Goal: Navigation & Orientation: Find specific page/section

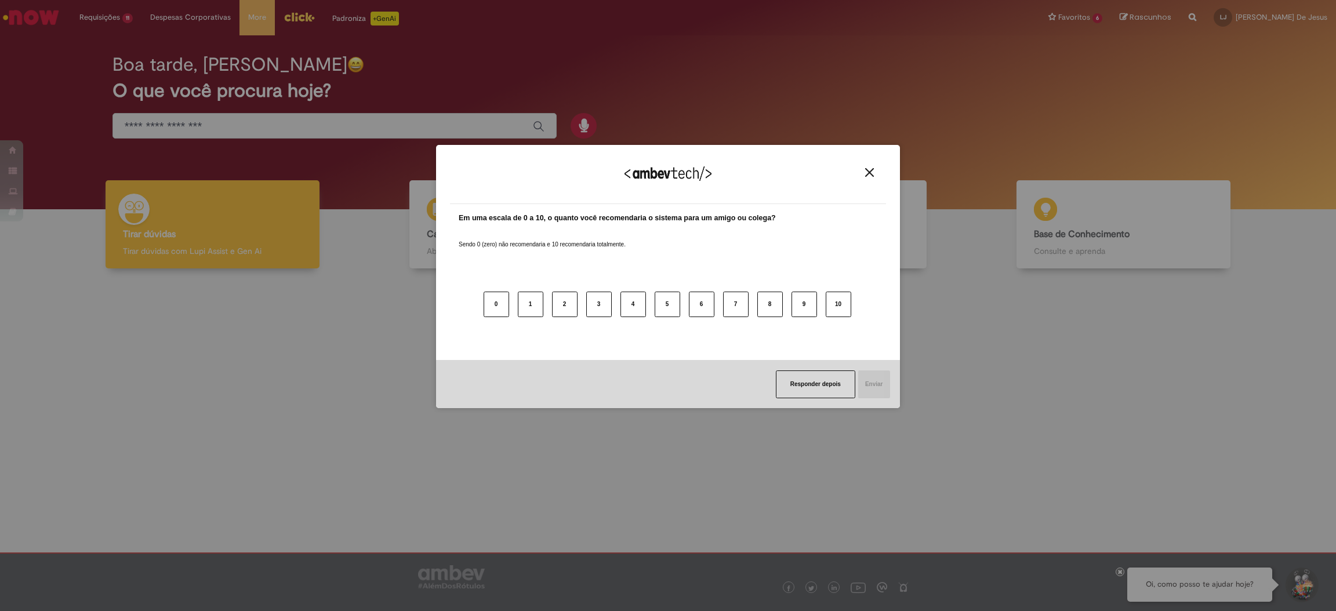
click at [867, 170] on img "Close" at bounding box center [869, 172] width 9 height 9
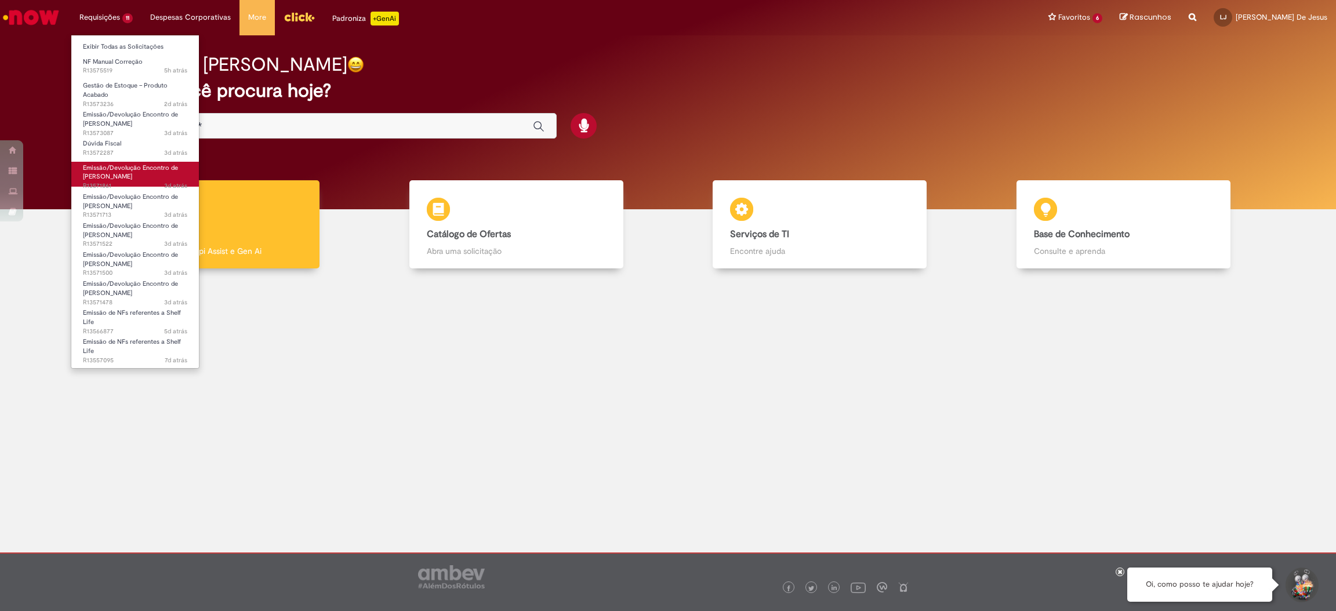
click at [107, 171] on span "Emissão/Devolução Encontro de [PERSON_NAME]" at bounding box center [130, 173] width 95 height 18
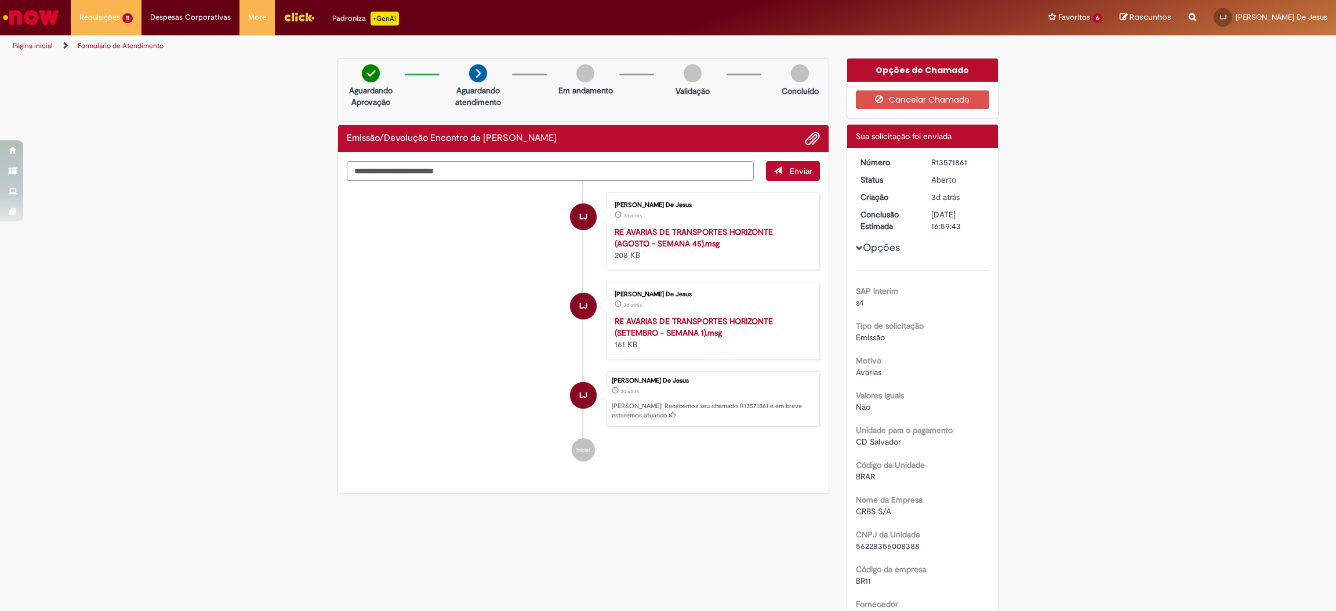
click at [23, 24] on img "Ir para a Homepage" at bounding box center [31, 17] width 60 height 23
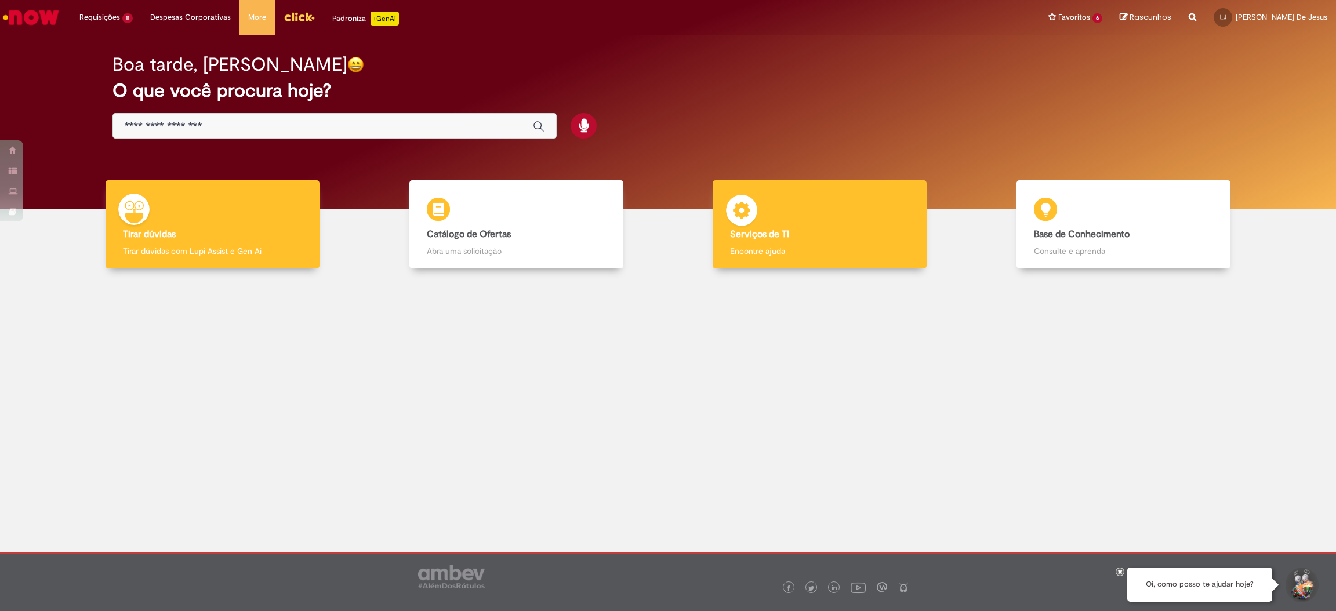
click at [744, 240] on div "Serviços de TI Serviços de TI Encontre ajuda" at bounding box center [820, 224] width 214 height 89
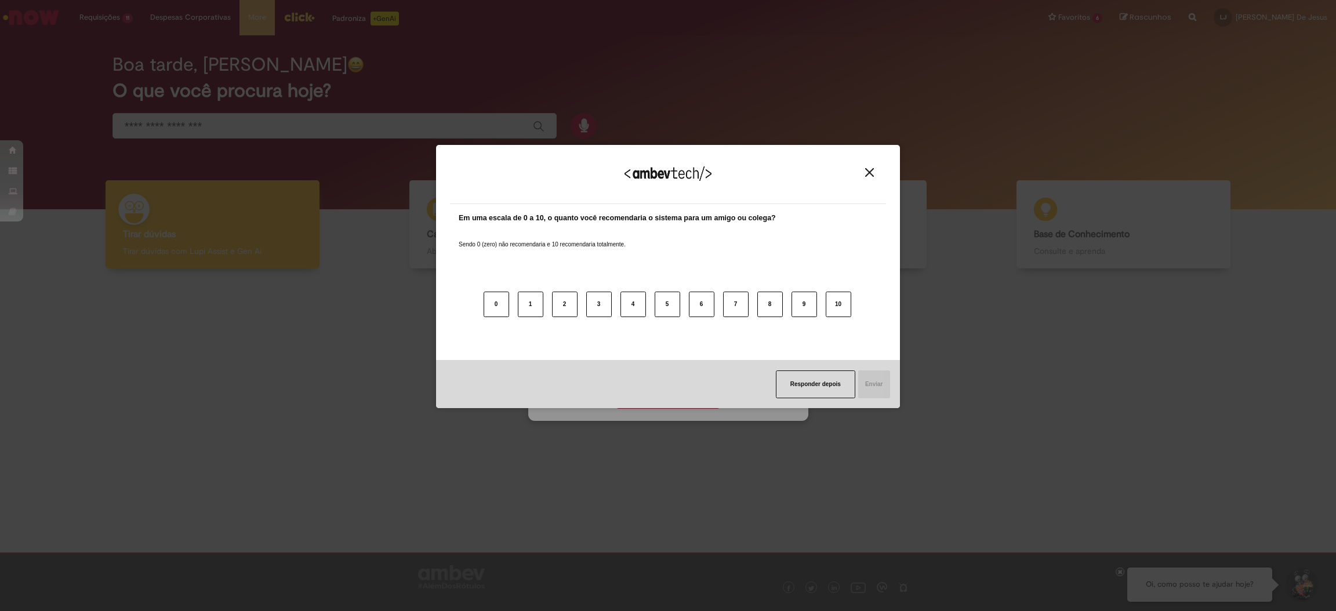
click at [868, 168] on img "Close" at bounding box center [869, 172] width 9 height 9
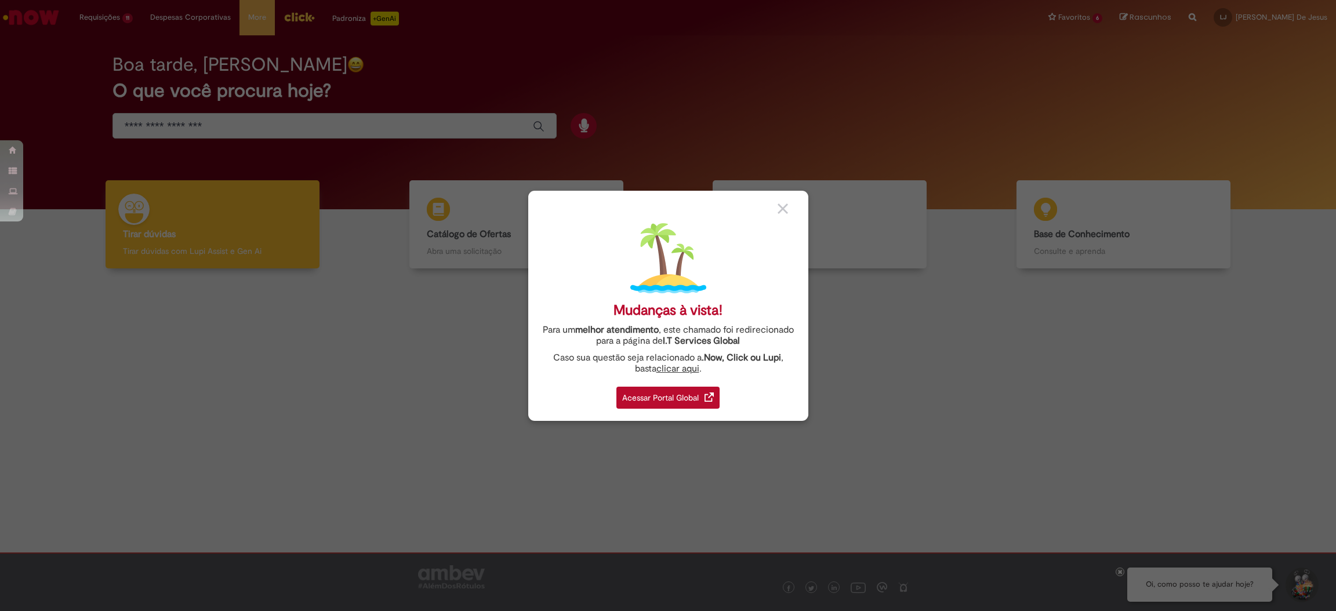
click at [701, 392] on div "Acessar Portal Global" at bounding box center [668, 398] width 103 height 22
